Goal: Find specific page/section: Find specific page/section

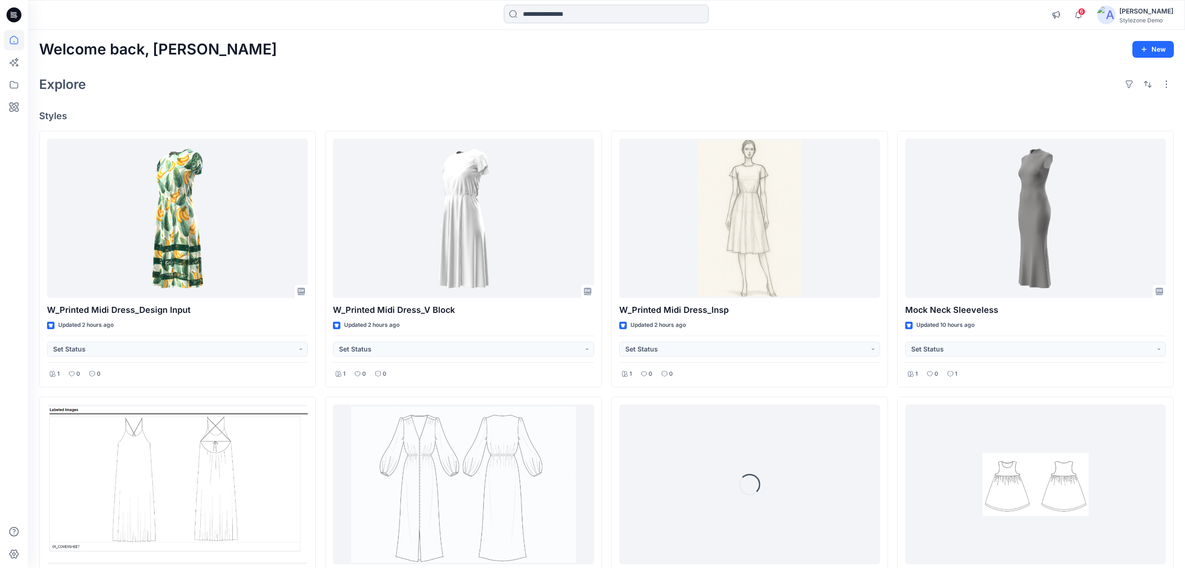
click at [542, 20] on input at bounding box center [606, 14] width 205 height 19
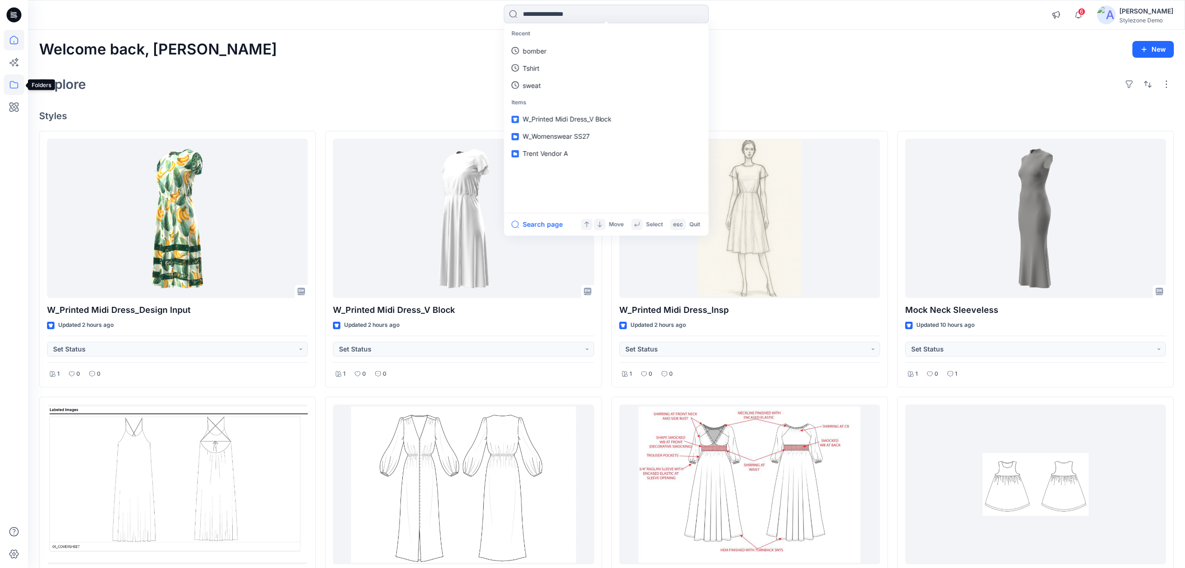
click at [9, 92] on icon at bounding box center [14, 85] width 20 height 20
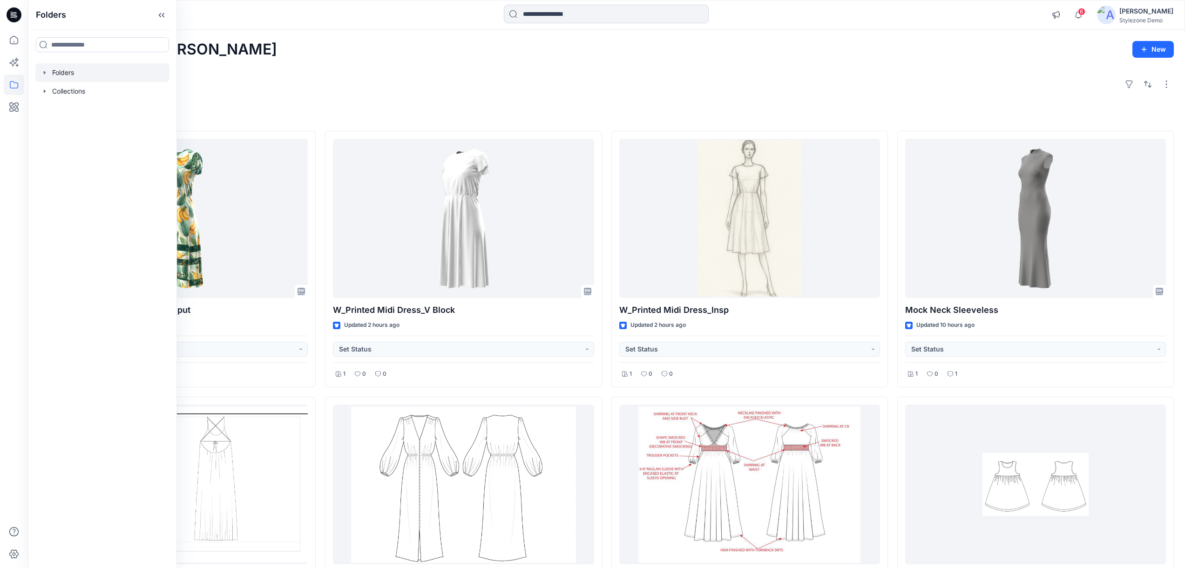
click at [43, 72] on icon "button" at bounding box center [44, 72] width 7 height 7
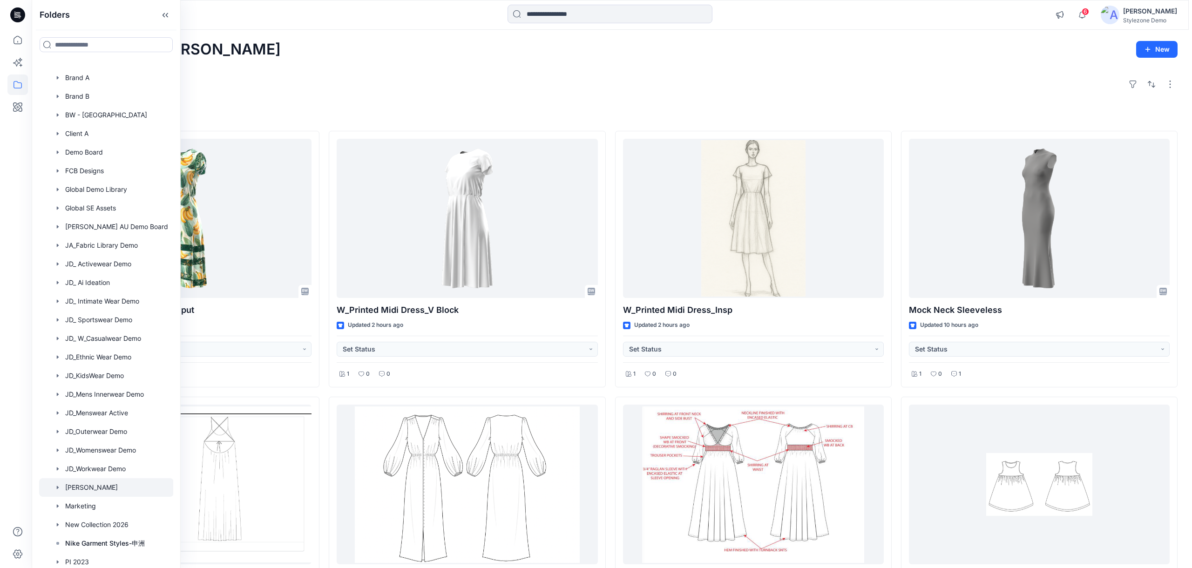
scroll to position [143, 0]
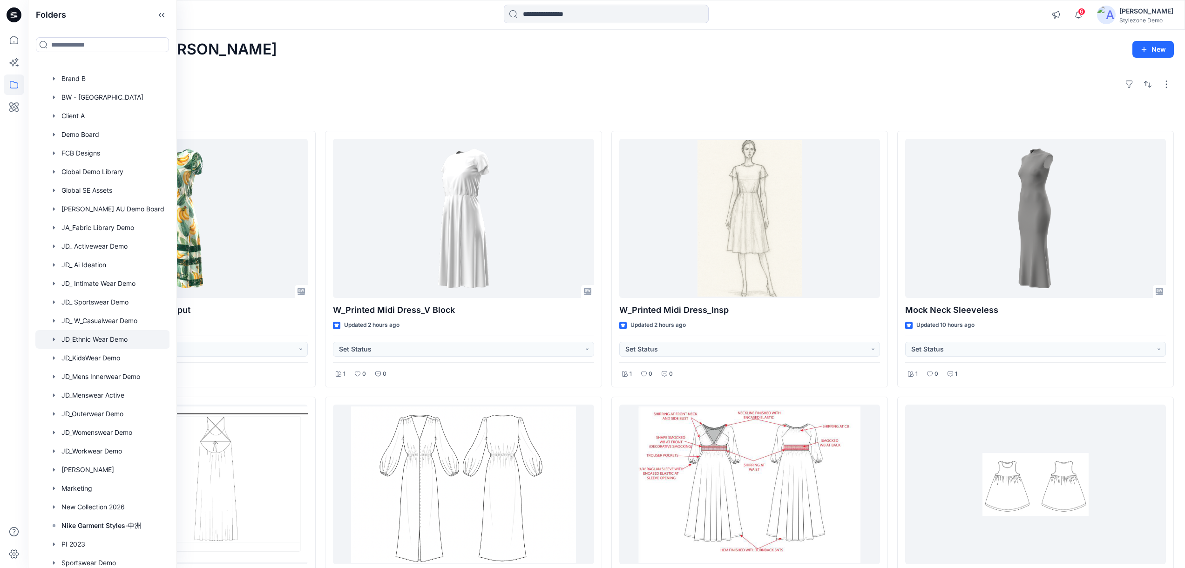
click at [100, 334] on div at bounding box center [102, 339] width 135 height 19
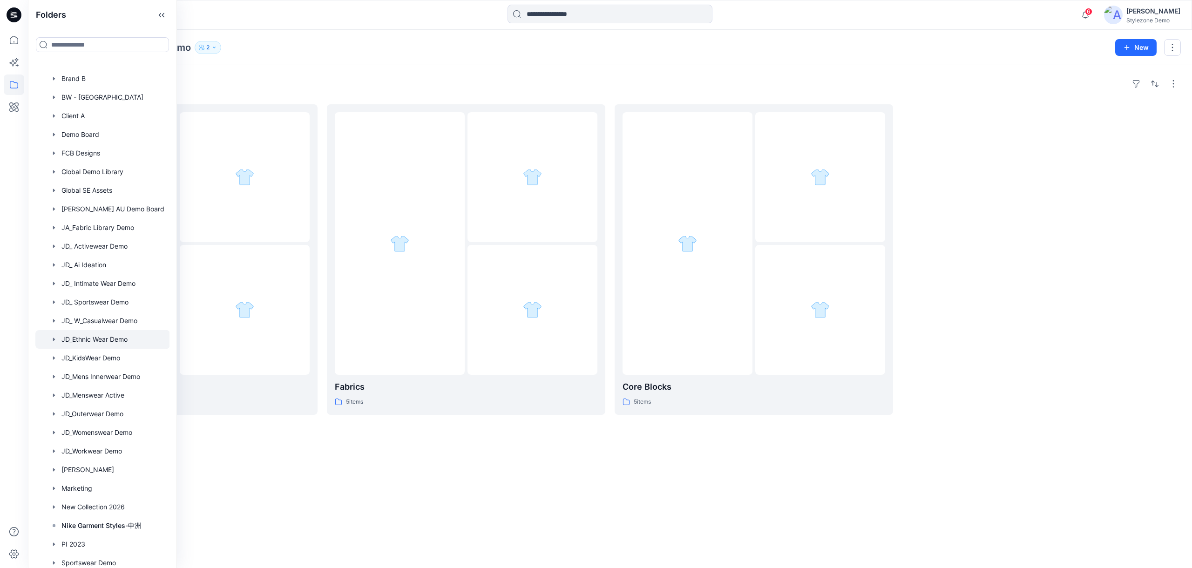
click at [358, 83] on div "Folders" at bounding box center [610, 83] width 1142 height 15
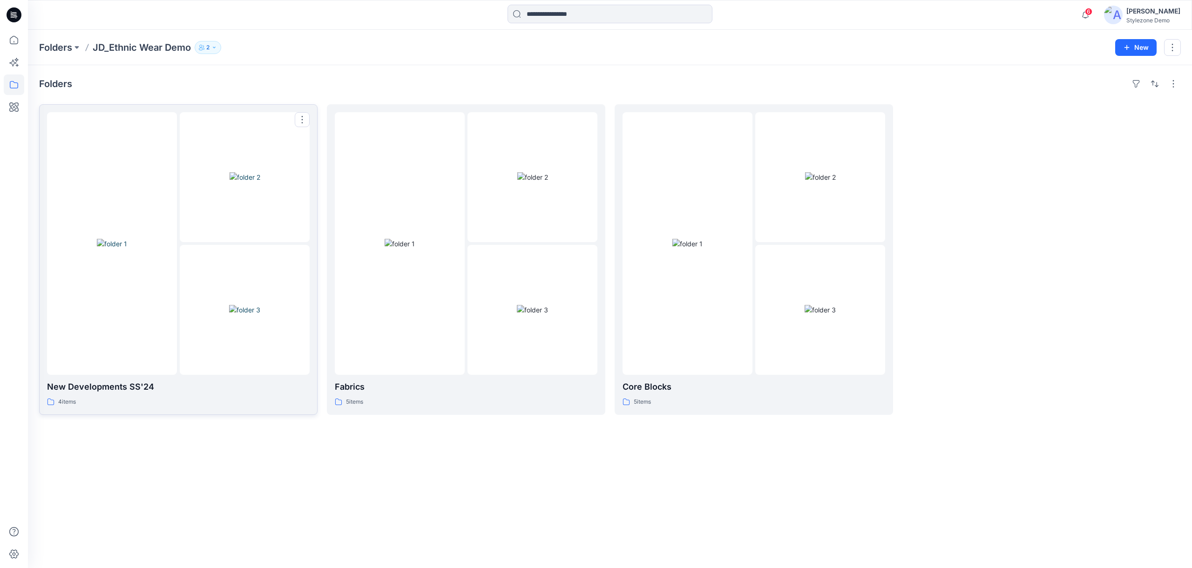
click at [224, 240] on div at bounding box center [245, 177] width 130 height 130
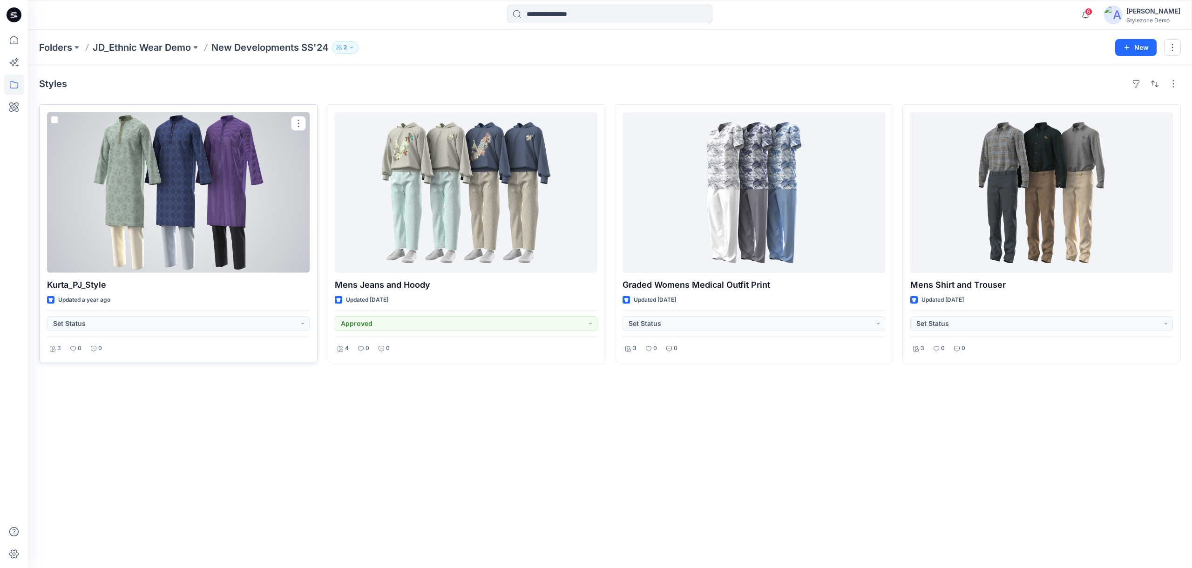
click at [243, 228] on div at bounding box center [178, 192] width 263 height 161
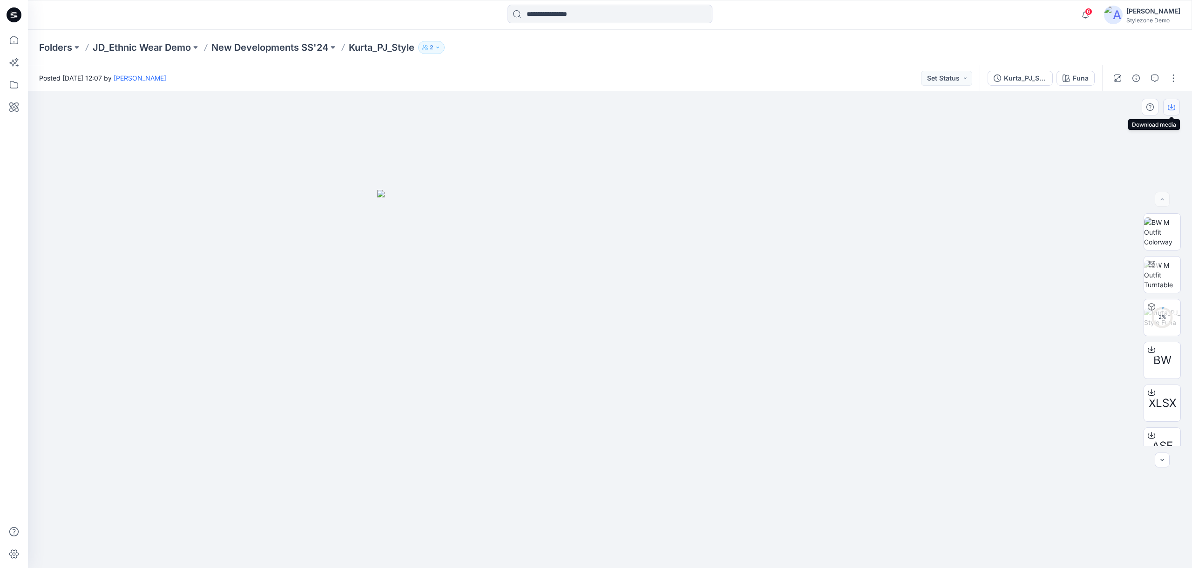
click at [1170, 109] on icon "button" at bounding box center [1171, 106] width 7 height 7
